Goal: Obtain resource: Obtain resource

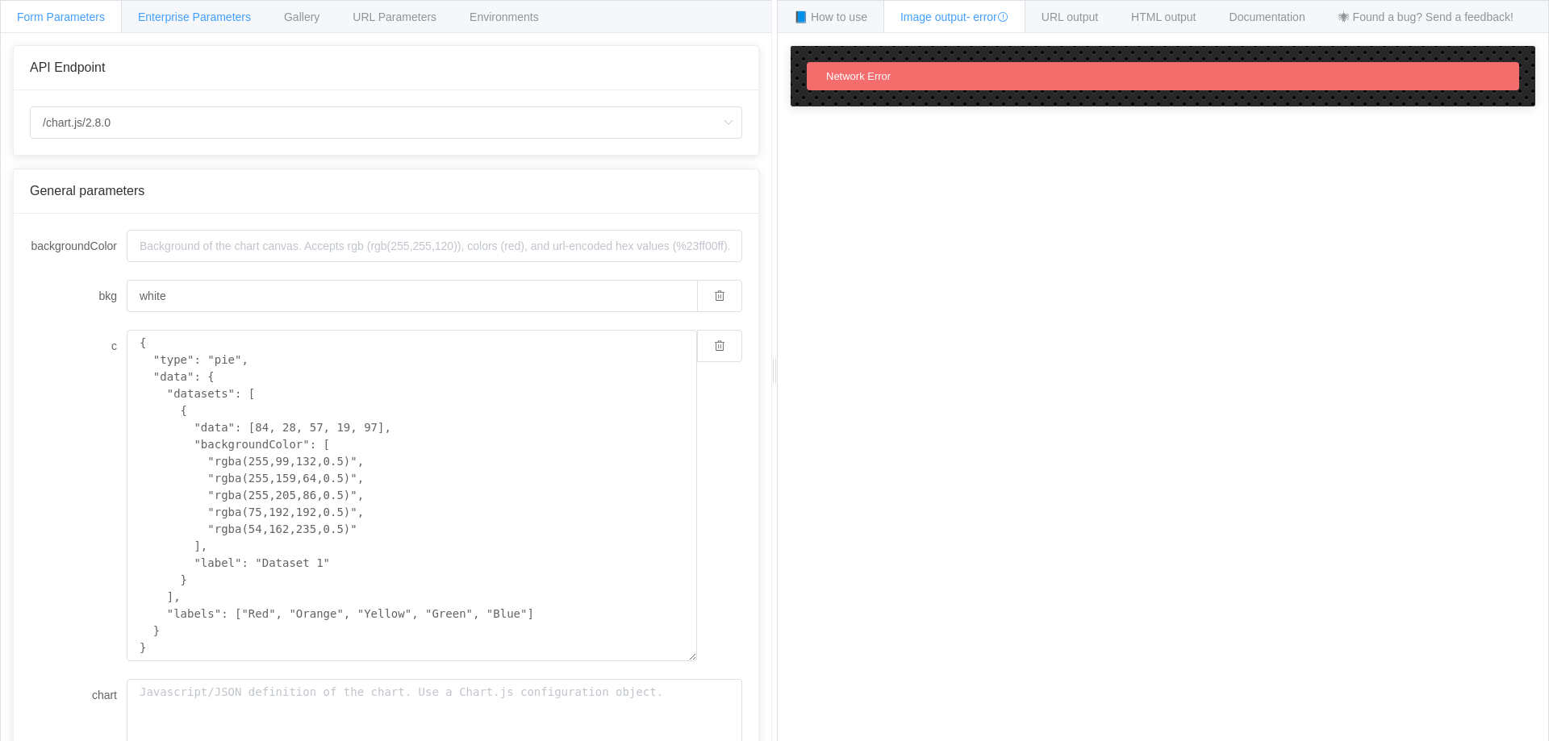
click at [243, 18] on span "Enterprise Parameters" at bounding box center [194, 16] width 113 height 13
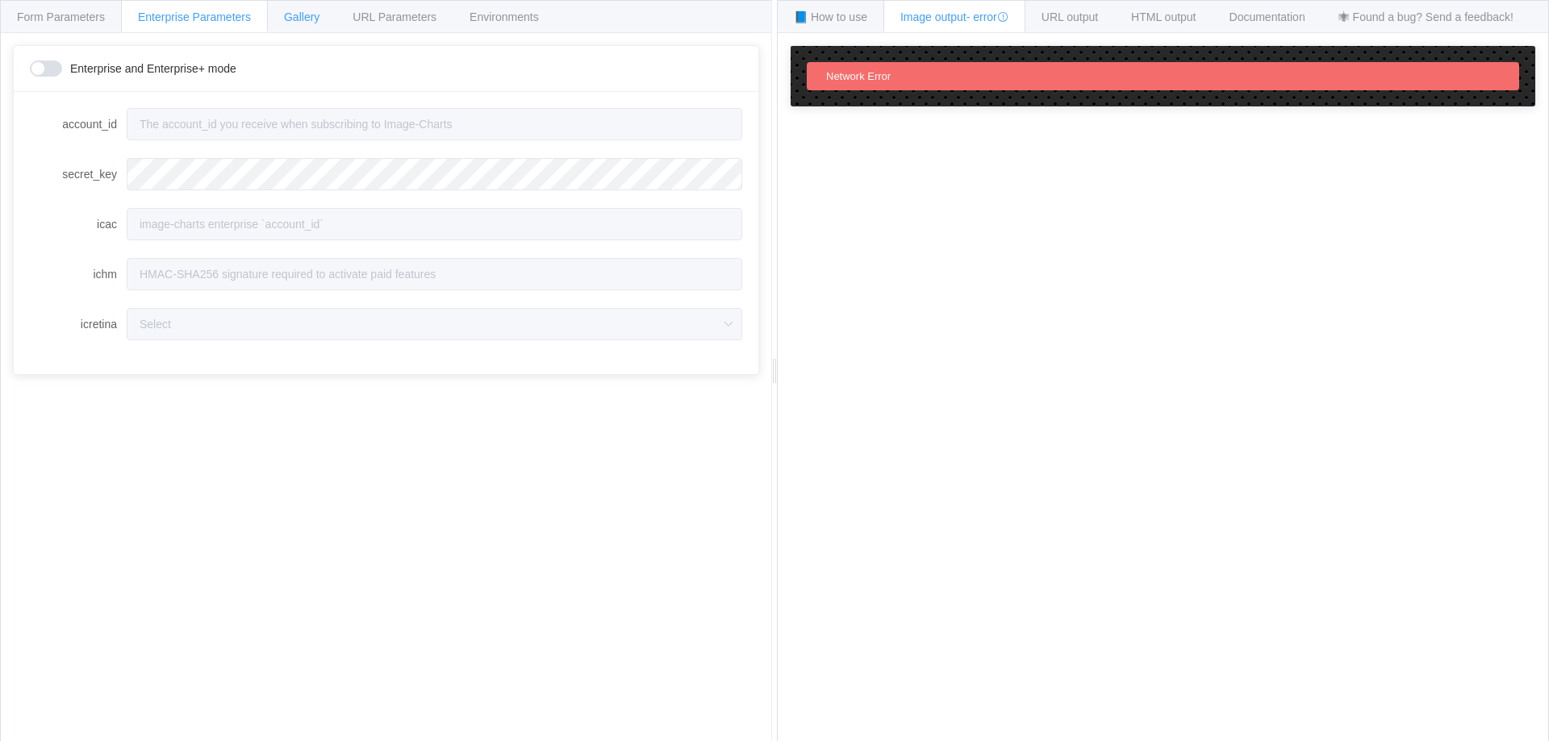
click at [314, 15] on span "Gallery" at bounding box center [301, 16] width 35 height 13
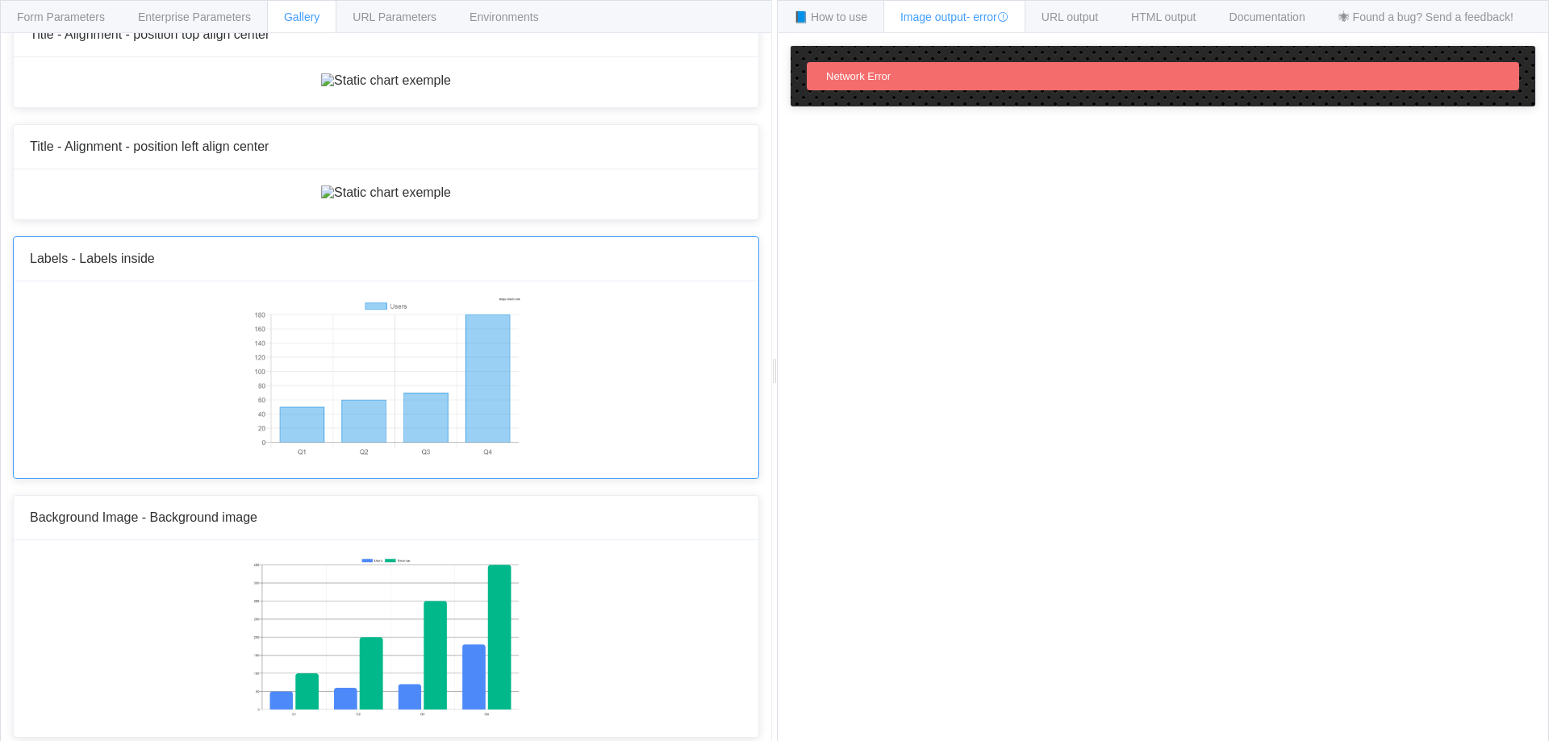
scroll to position [11757, 0]
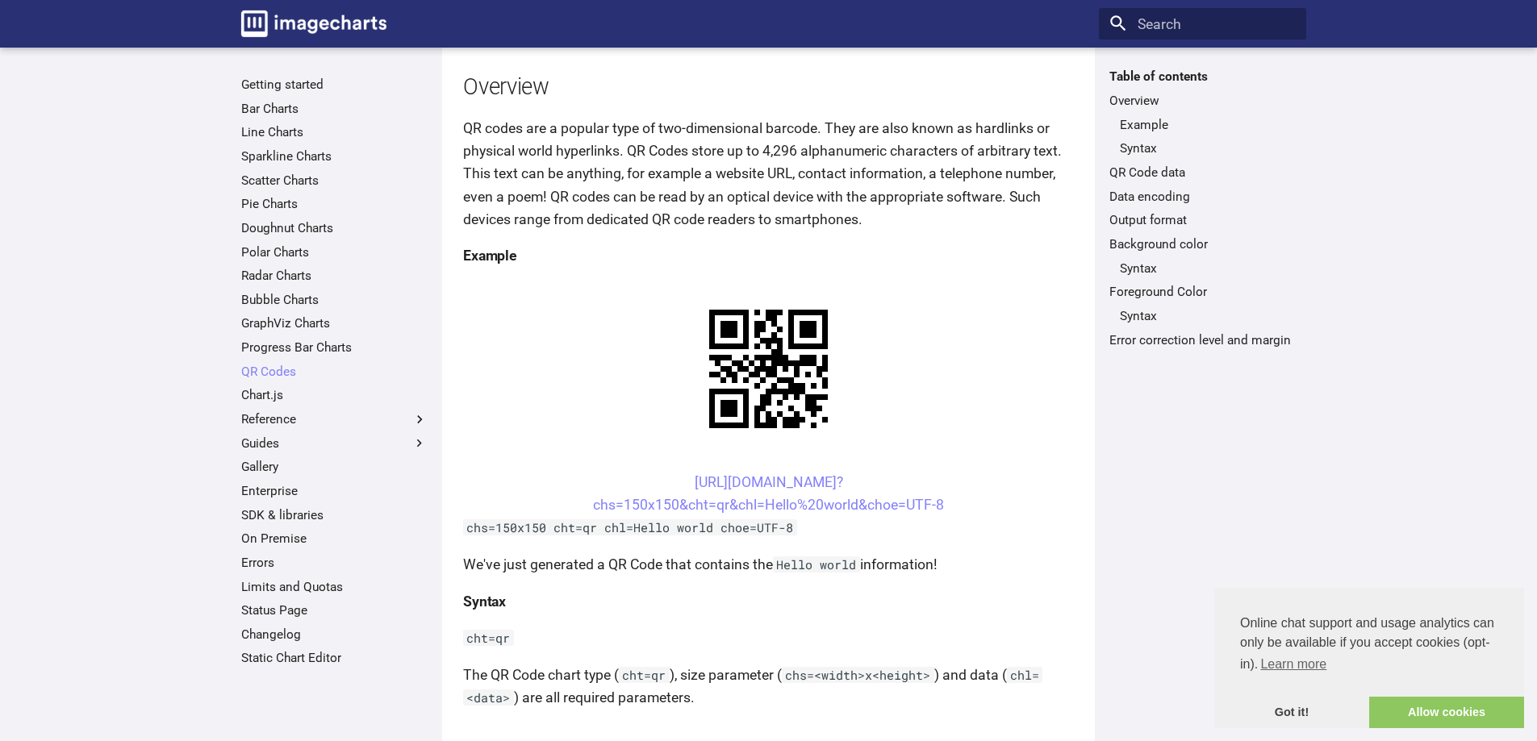
scroll to position [336, 0]
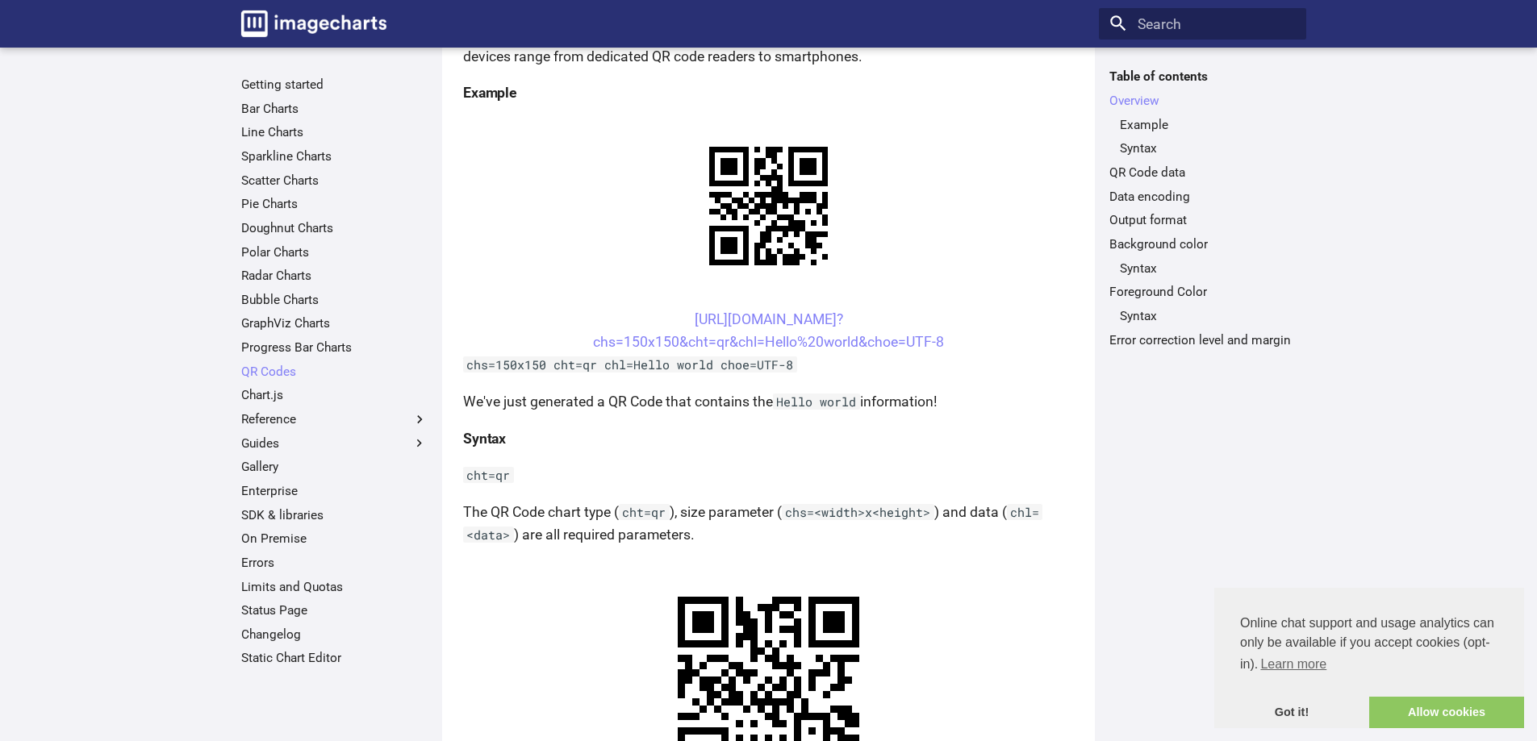
drag, startPoint x: 644, startPoint y: 160, endPoint x: 960, endPoint y: 192, distance: 317.0
click at [960, 308] on center "[URL][DOMAIN_NAME]? chs=150x150&cht=qr&chl=Hello%20world&choe=UTF-8" at bounding box center [768, 330] width 611 height 45
copy link "[URL][DOMAIN_NAME]? chs=150x150&cht=qr&chl=Hello%20world&choe=UTF-8"
